Goal: Task Accomplishment & Management: Use online tool/utility

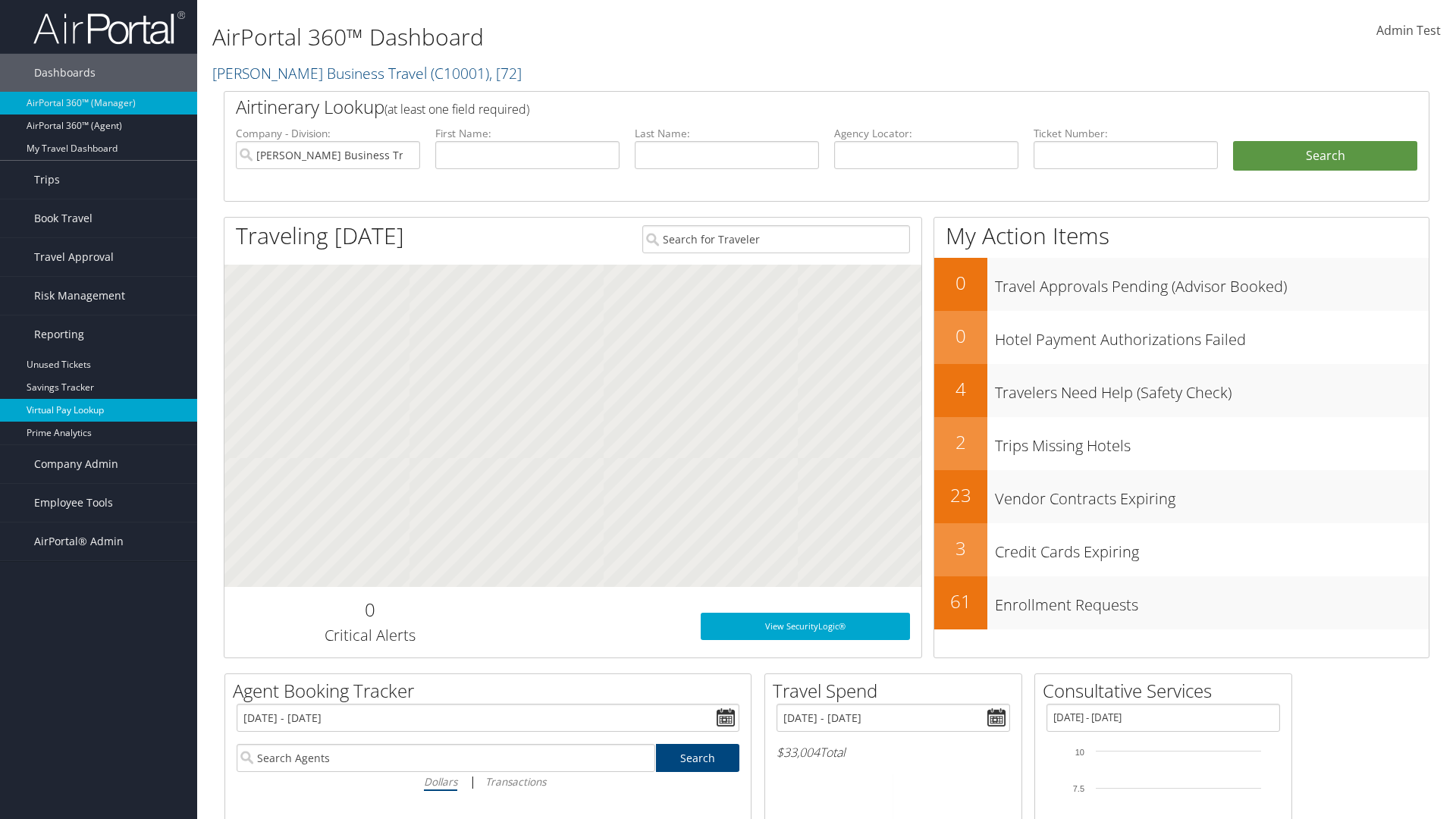
click at [99, 410] on link "Virtual Pay Lookup" at bounding box center [98, 410] width 197 height 23
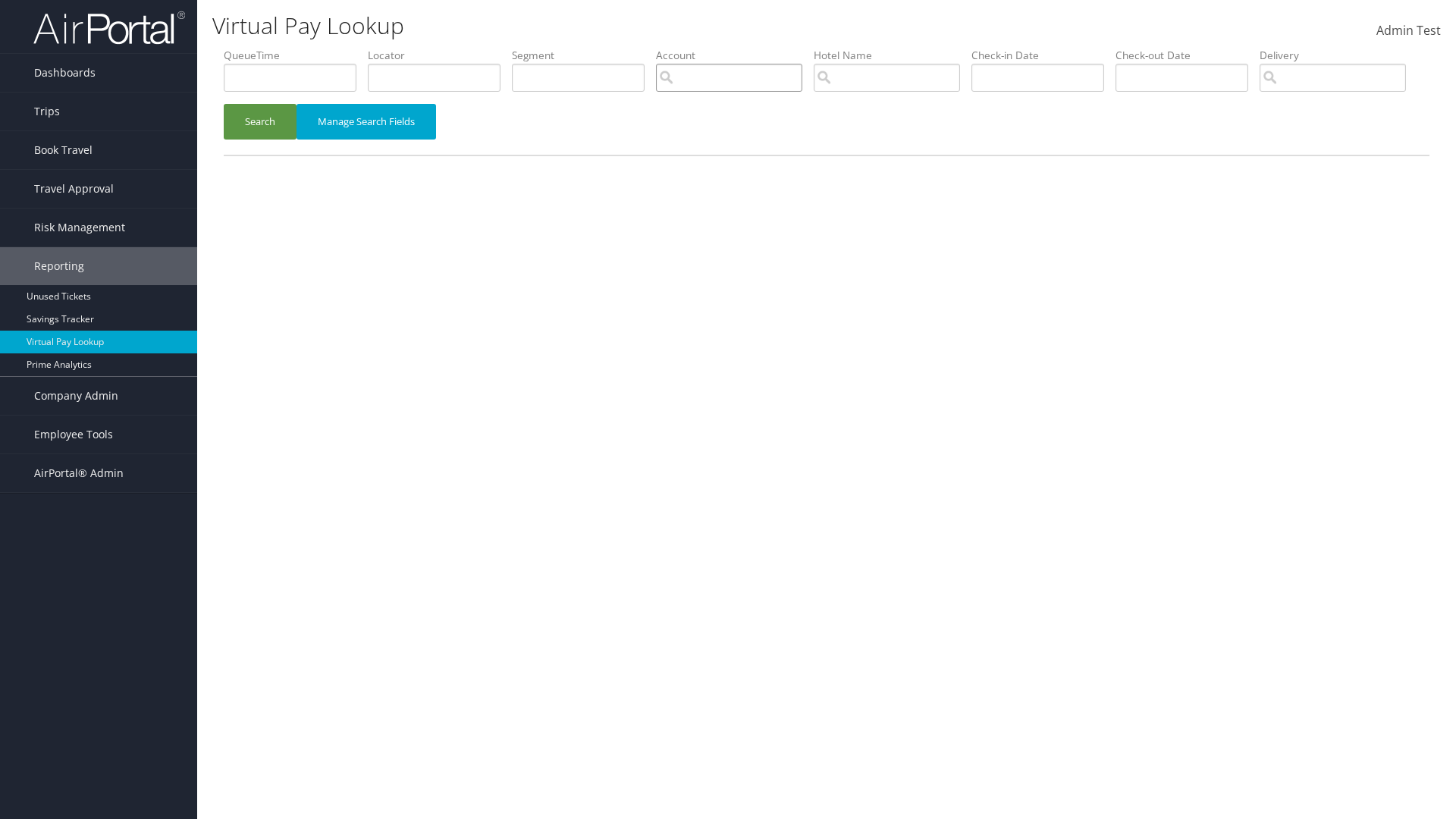
click at [729, 77] on input "search" at bounding box center [729, 77] width 147 height 28
type input "weatherby"
